Goal: Information Seeking & Learning: Learn about a topic

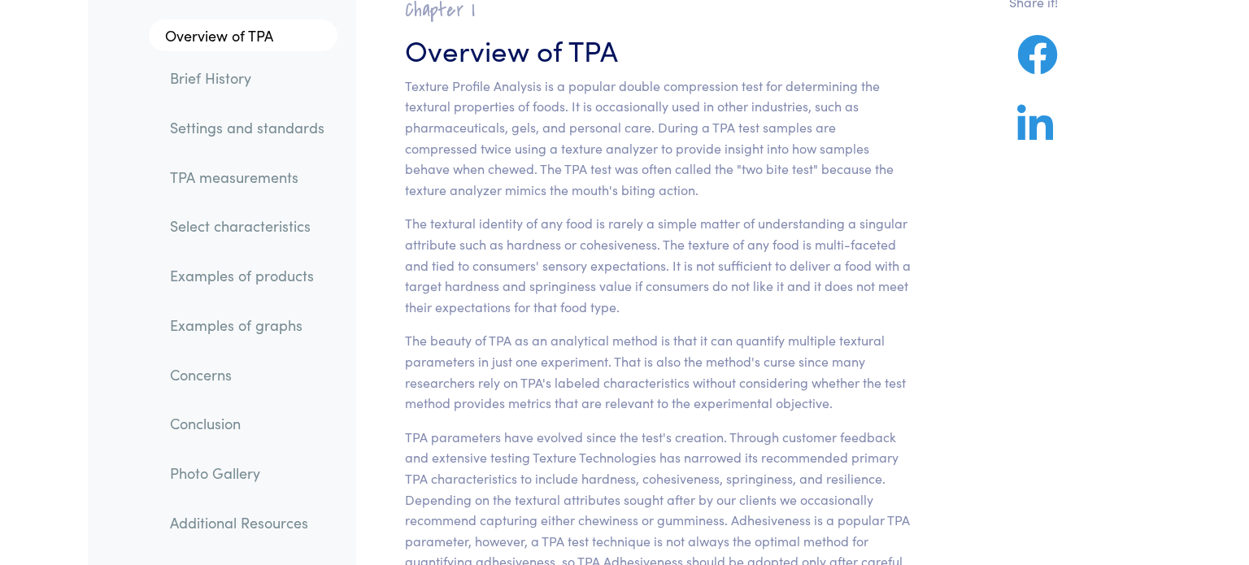
scroll to position [134, 0]
drag, startPoint x: 817, startPoint y: 169, endPoint x: 874, endPoint y: 170, distance: 56.9
click at [874, 170] on p "Texture Profile Analysis is a popular double compression test for determining t…" at bounding box center [658, 137] width 507 height 125
drag, startPoint x: 915, startPoint y: 172, endPoint x: 817, endPoint y: 169, distance: 98.4
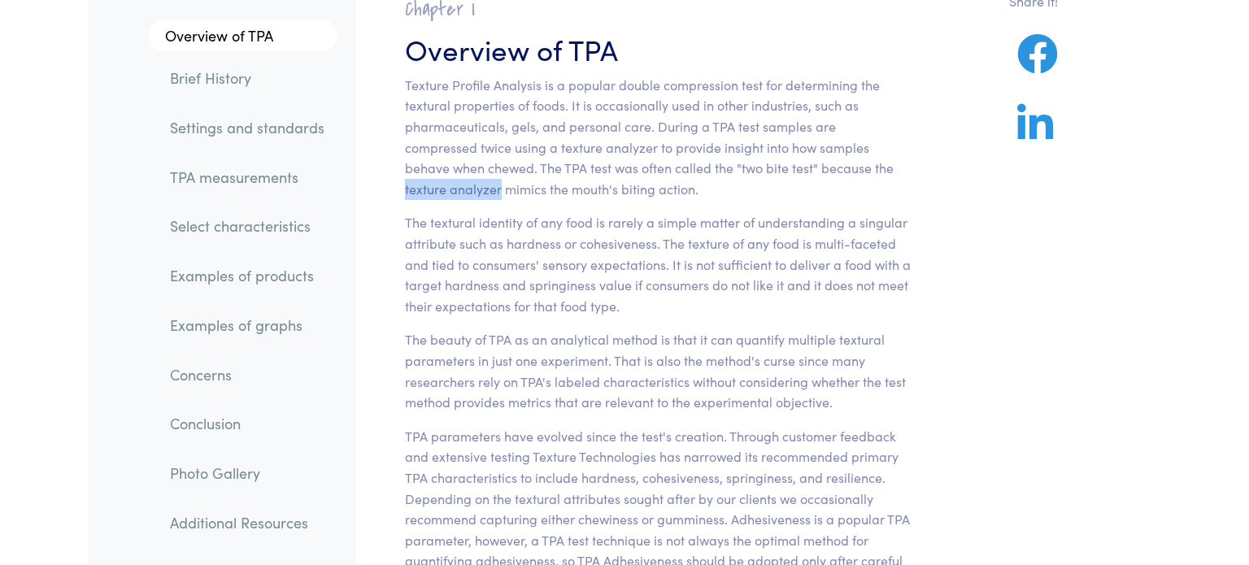
click at [817, 169] on section "Chapter I Overview of TPA Texture Profile Analysis is a popular double compress…" at bounding box center [658, 421] width 585 height 889
drag, startPoint x: 813, startPoint y: 170, endPoint x: 912, endPoint y: 168, distance: 98.4
click at [912, 168] on section "Chapter I Overview of TPA Texture Profile Analysis is a popular double compress…" at bounding box center [658, 421] width 585 height 889
copy p "texture analyzer"
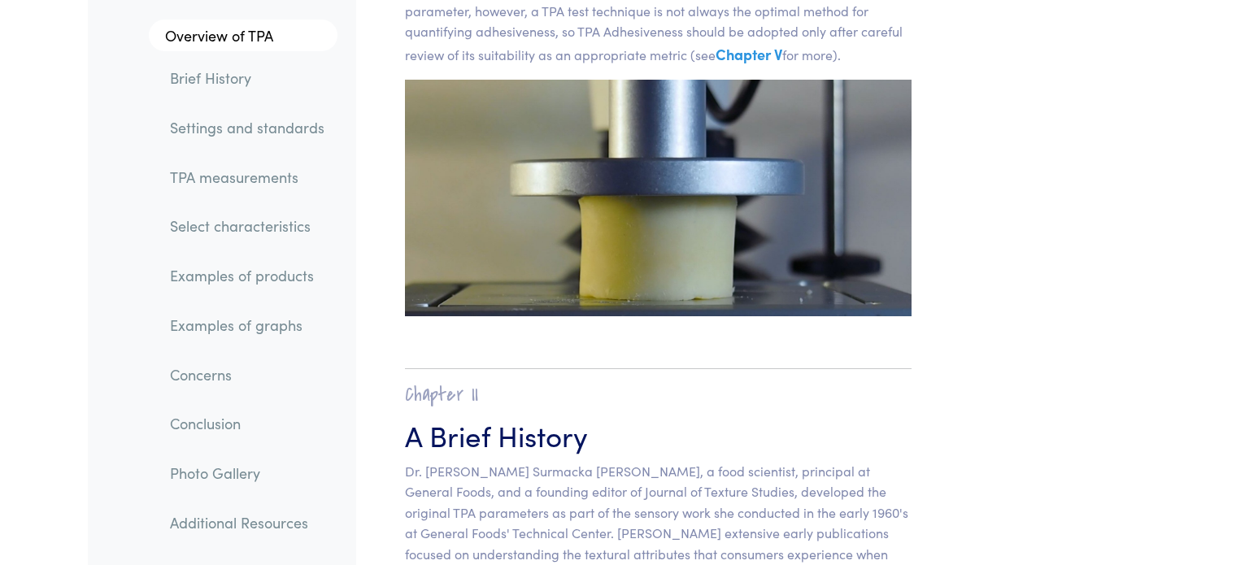
scroll to position [670, 0]
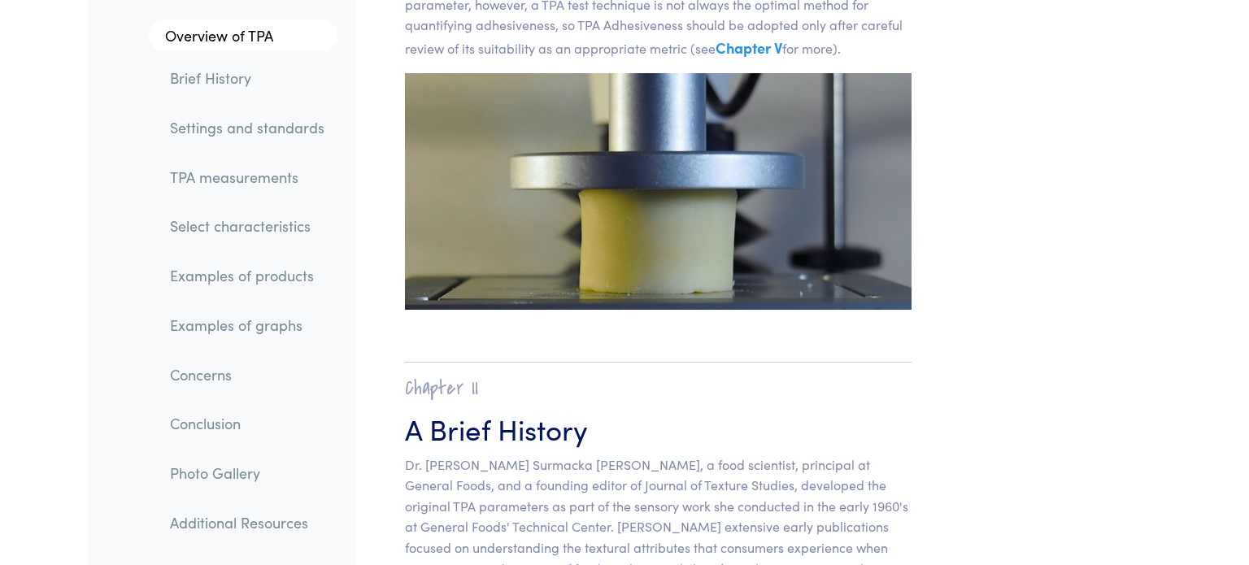
click at [698, 208] on img at bounding box center [658, 192] width 507 height 238
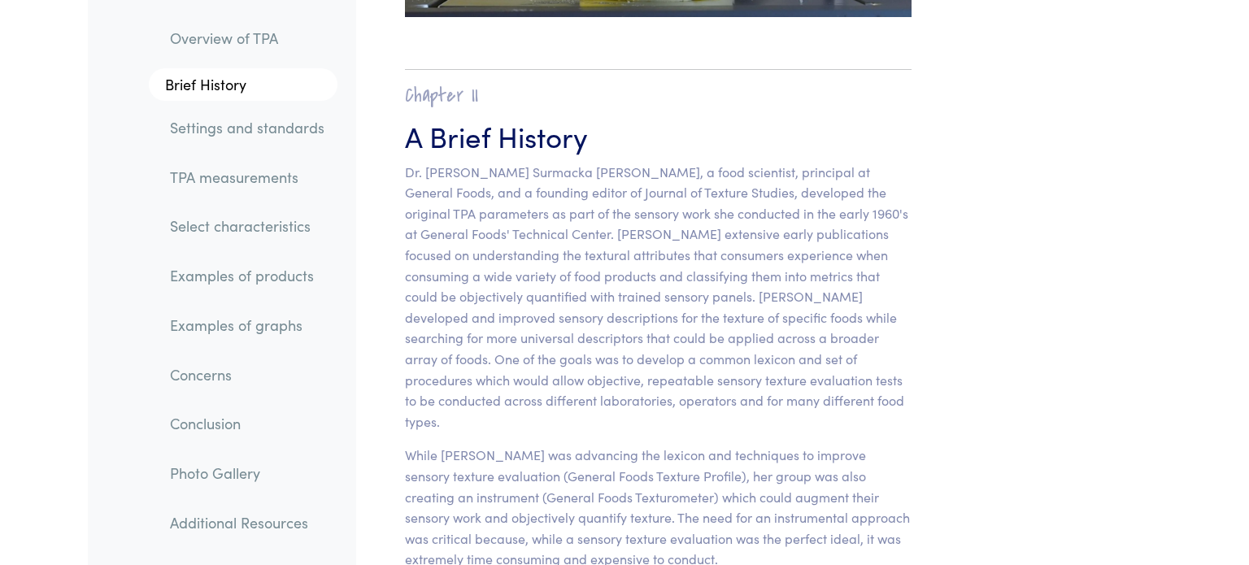
scroll to position [957, 0]
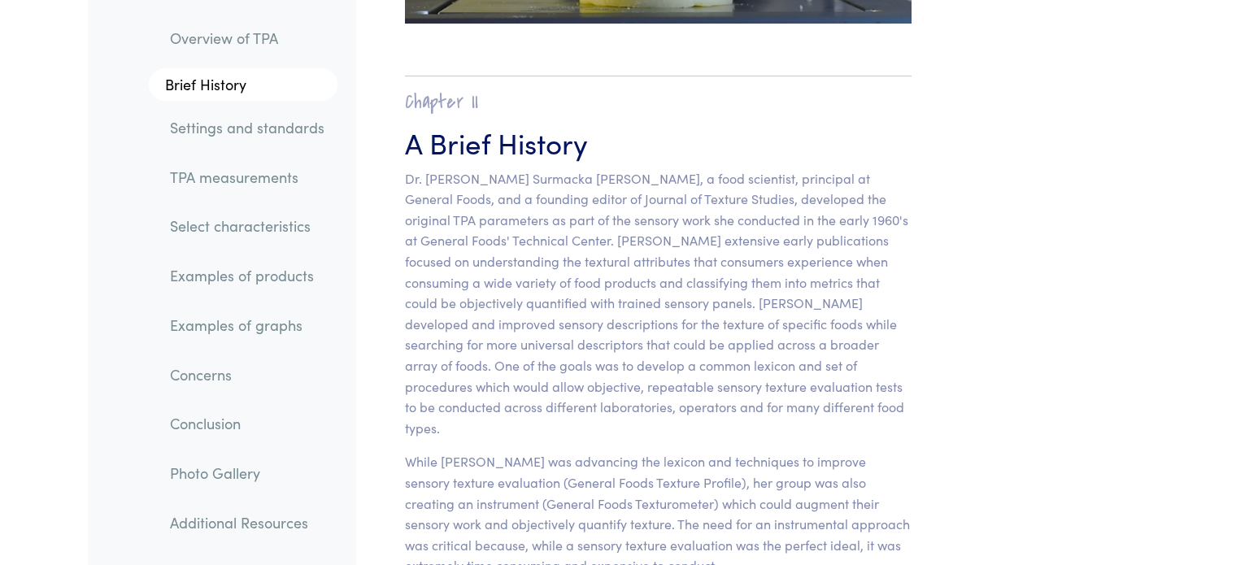
click at [771, 197] on p "Dr. [PERSON_NAME] Surmacka [PERSON_NAME], a food scientist, principal at Genera…" at bounding box center [658, 303] width 507 height 271
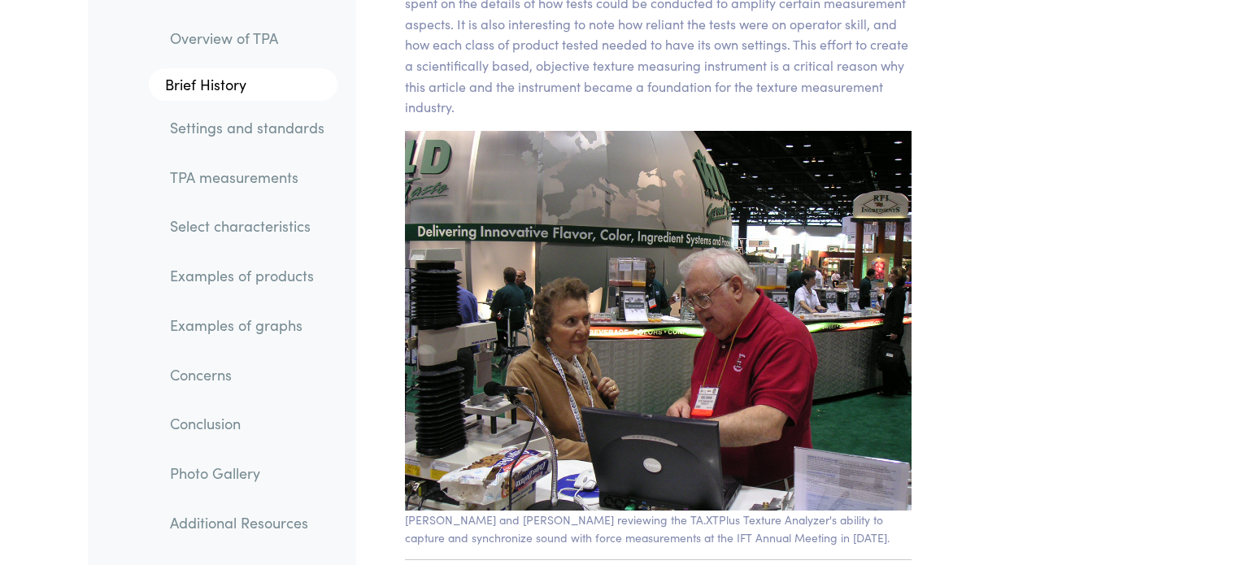
scroll to position [1964, 0]
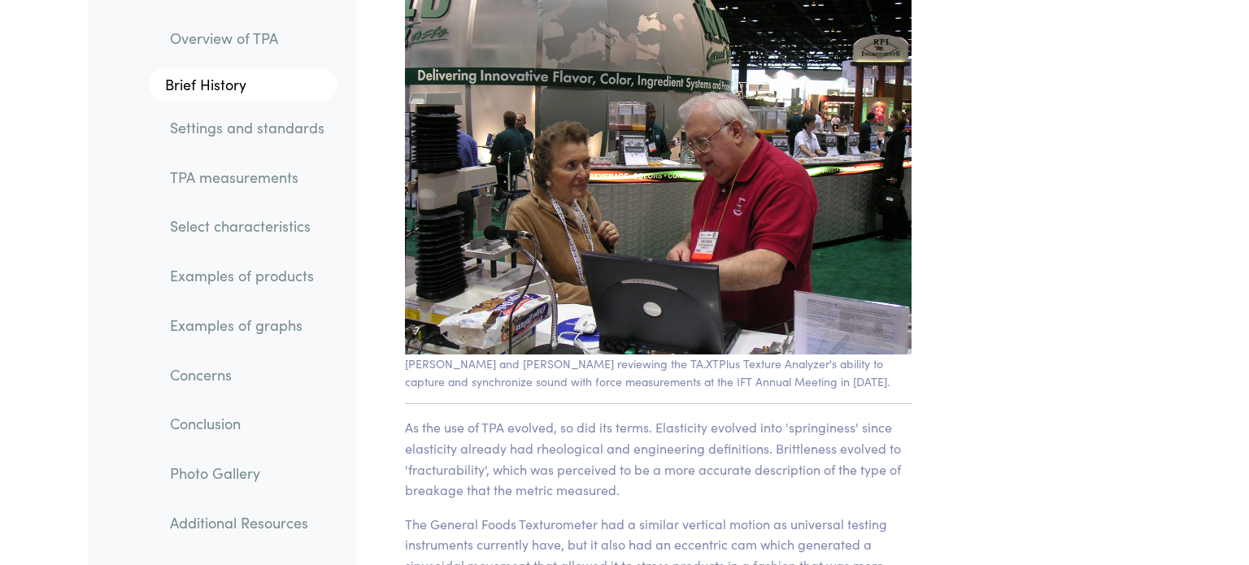
scroll to position [2114, 0]
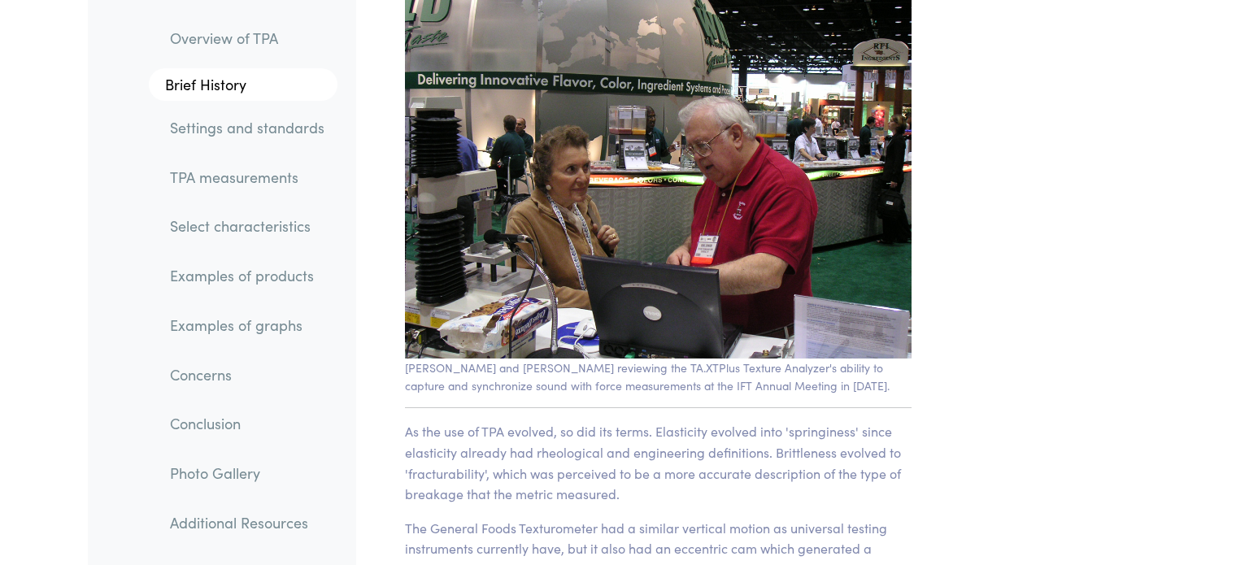
click at [637, 198] on img at bounding box center [658, 169] width 507 height 380
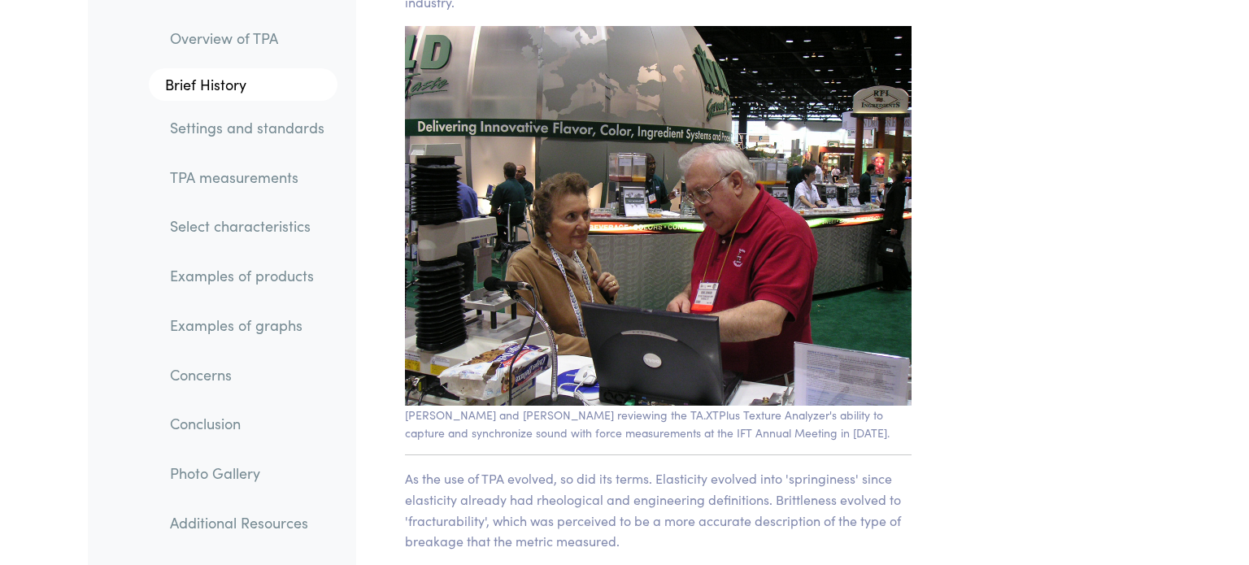
scroll to position [2000, 0]
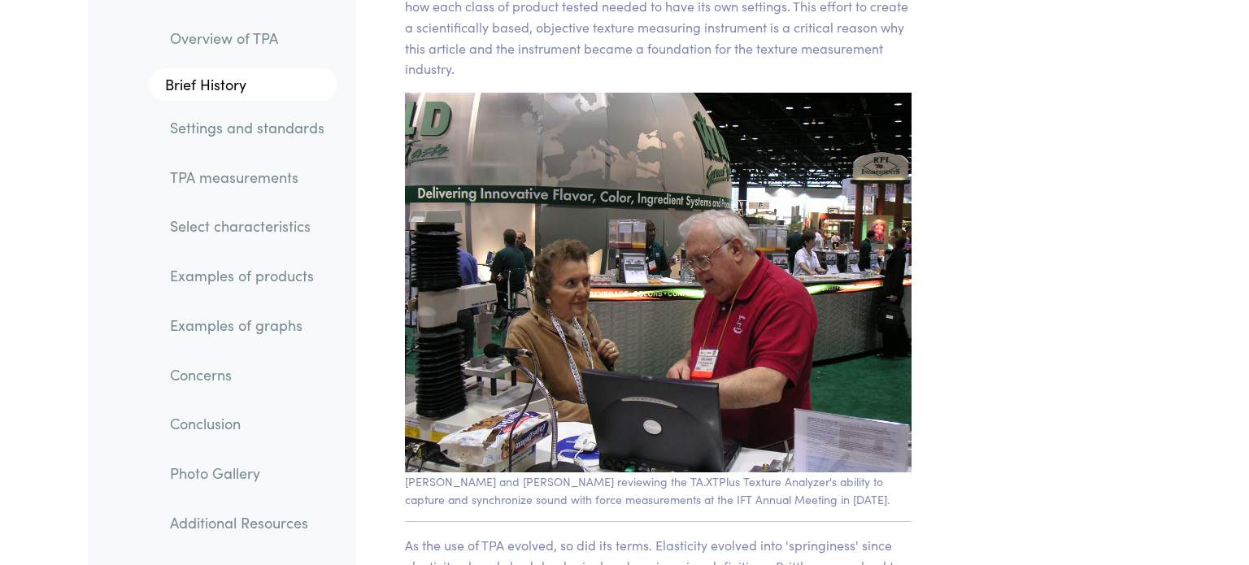
click at [637, 198] on img at bounding box center [658, 283] width 507 height 380
